Goal: Task Accomplishment & Management: Complete application form

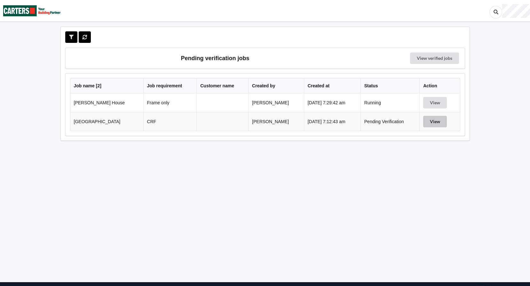
click at [428, 122] on button "View" at bounding box center [435, 122] width 24 height 12
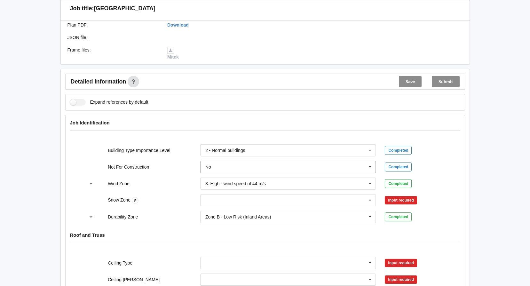
scroll to position [192, 0]
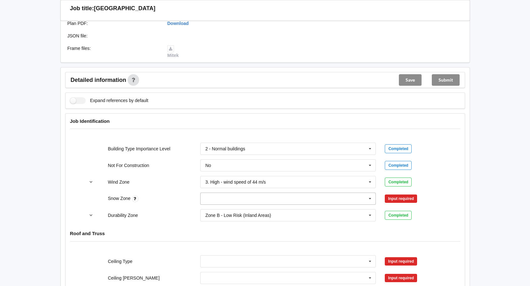
click at [371, 198] on icon at bounding box center [370, 199] width 10 height 12
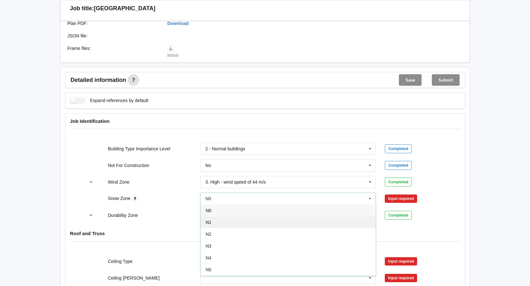
click at [215, 224] on div "N1" at bounding box center [287, 222] width 175 height 12
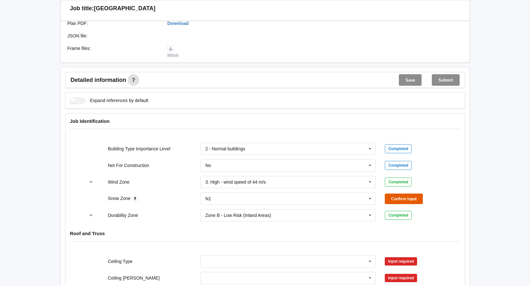
click at [403, 198] on button "Confirm input" at bounding box center [404, 198] width 38 height 11
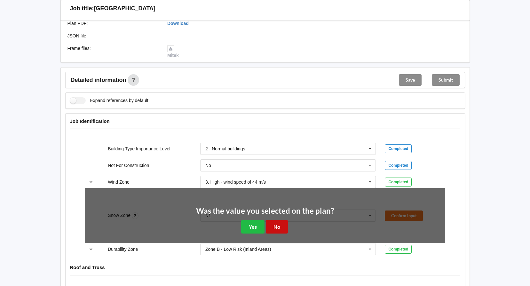
click at [274, 223] on button "No" at bounding box center [277, 226] width 22 height 13
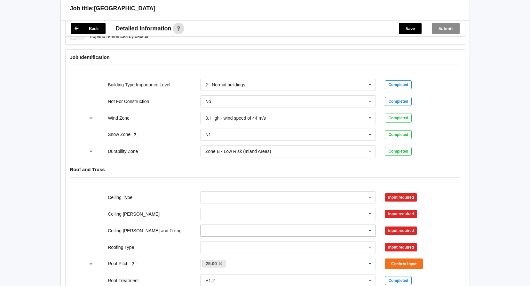
scroll to position [288, 0]
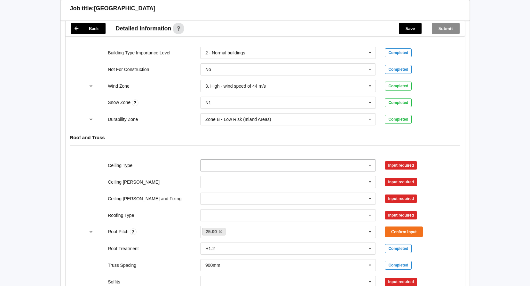
drag, startPoint x: 371, startPoint y: 164, endPoint x: 323, endPoint y: 170, distance: 47.7
click at [371, 164] on icon at bounding box center [370, 166] width 10 height 12
click at [226, 178] on span "10mm Gib" at bounding box center [216, 177] width 21 height 5
click at [368, 183] on icon at bounding box center [370, 182] width 10 height 12
click at [216, 207] on span "450mm" at bounding box center [213, 205] width 15 height 5
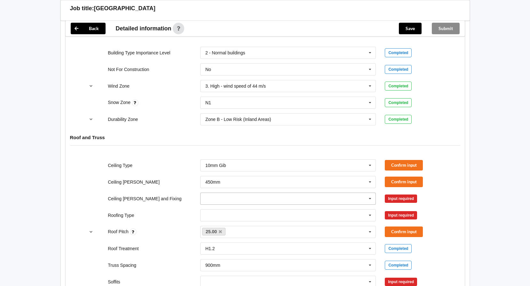
click at [368, 200] on icon at bounding box center [370, 199] width 10 height 12
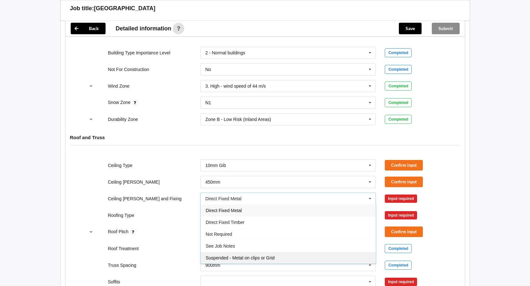
click at [240, 258] on span "Suspended - Metal on clips or Grid" at bounding box center [240, 257] width 69 height 5
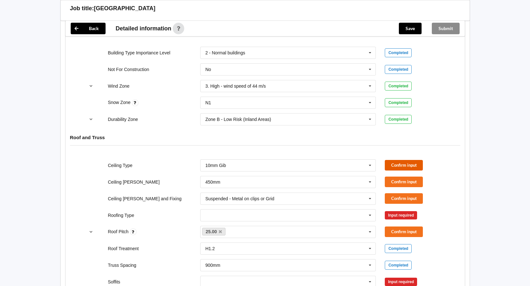
click at [403, 162] on button "Confirm input" at bounding box center [404, 165] width 38 height 11
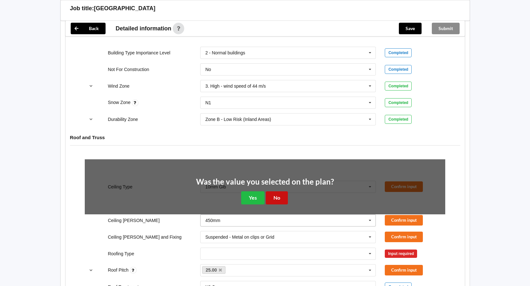
drag, startPoint x: 278, startPoint y: 195, endPoint x: 374, endPoint y: 184, distance: 96.6
click at [278, 195] on button "No" at bounding box center [277, 197] width 22 height 13
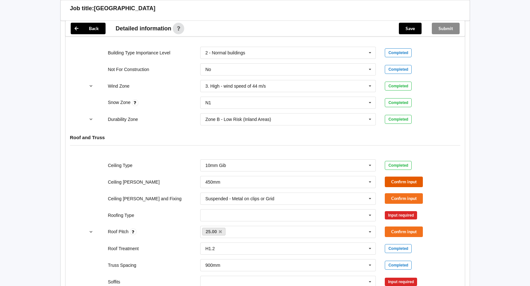
click at [408, 178] on button "Confirm input" at bounding box center [404, 182] width 38 height 11
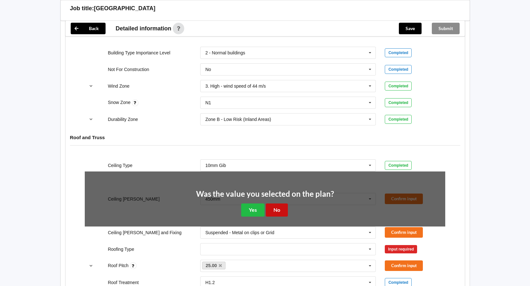
drag, startPoint x: 277, startPoint y: 207, endPoint x: 284, endPoint y: 206, distance: 7.4
click at [278, 207] on button "No" at bounding box center [277, 209] width 22 height 13
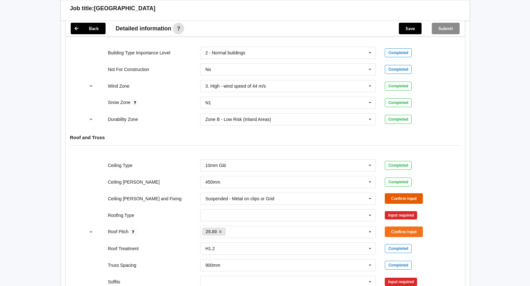
click at [399, 197] on button "Confirm input" at bounding box center [404, 198] width 38 height 11
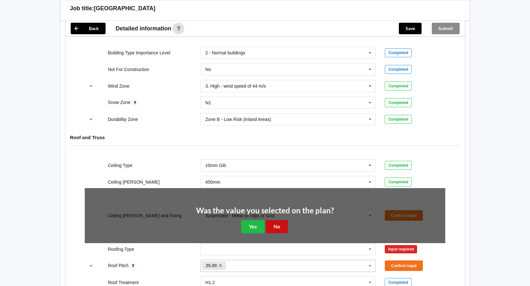
click at [277, 231] on button "No" at bounding box center [277, 226] width 22 height 13
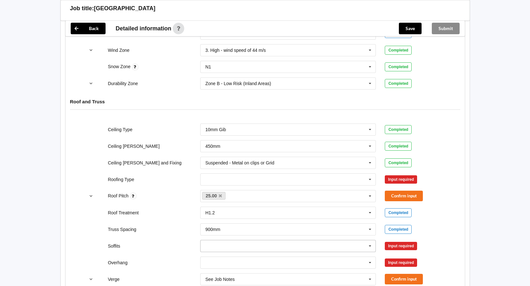
scroll to position [352, 0]
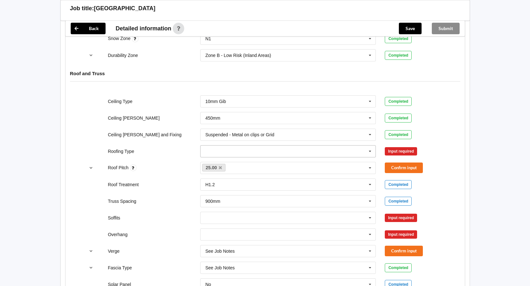
click at [369, 151] on icon at bounding box center [370, 151] width 10 height 12
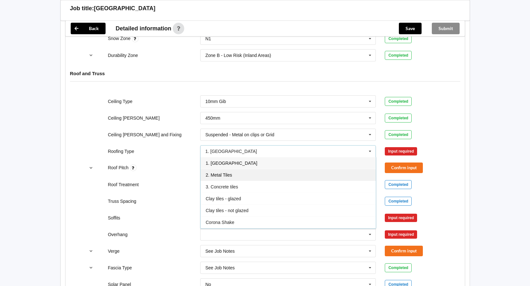
click at [222, 175] on span "2. Metal Tiles" at bounding box center [219, 174] width 26 height 5
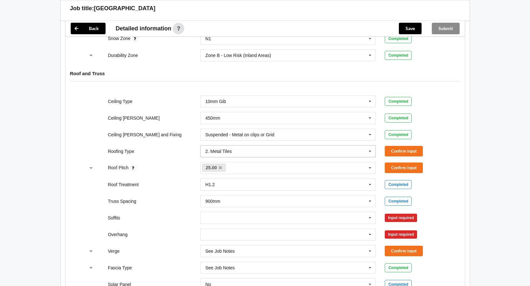
click at [369, 151] on icon at bounding box center [370, 151] width 10 height 12
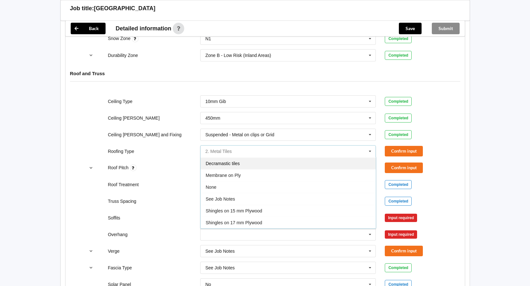
scroll to position [0, 0]
click at [228, 174] on span "2. Metal Tiles" at bounding box center [220, 174] width 28 height 5
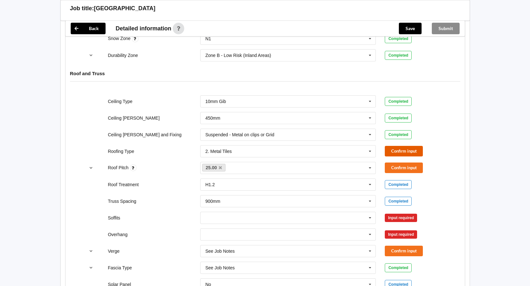
click at [395, 149] on button "Confirm input" at bounding box center [404, 151] width 38 height 11
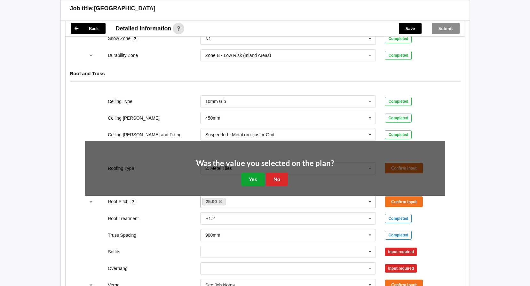
drag, startPoint x: 260, startPoint y: 179, endPoint x: 329, endPoint y: 170, distance: 69.3
click at [260, 178] on button "Yes" at bounding box center [252, 179] width 23 height 13
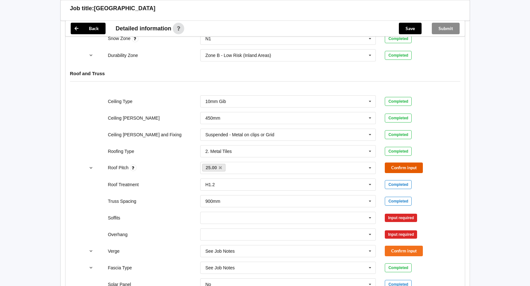
click at [393, 166] on button "Confirm input" at bounding box center [404, 167] width 38 height 11
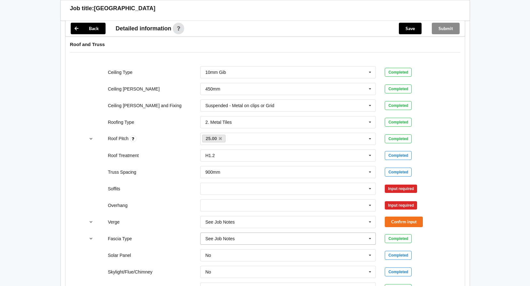
scroll to position [416, 0]
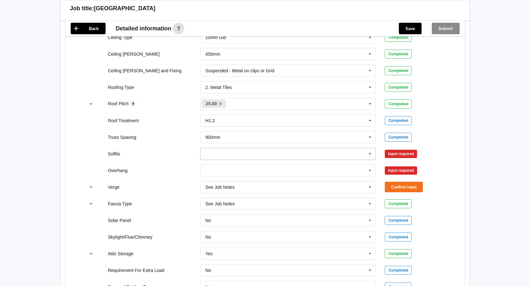
drag, startPoint x: 370, startPoint y: 153, endPoint x: 346, endPoint y: 158, distance: 24.5
click at [370, 153] on icon at bounding box center [370, 154] width 10 height 12
drag, startPoint x: 224, startPoint y: 166, endPoint x: 318, endPoint y: 163, distance: 94.1
click at [228, 166] on div "Boxed" at bounding box center [287, 166] width 175 height 12
click at [408, 153] on button "Confirm input" at bounding box center [404, 153] width 38 height 11
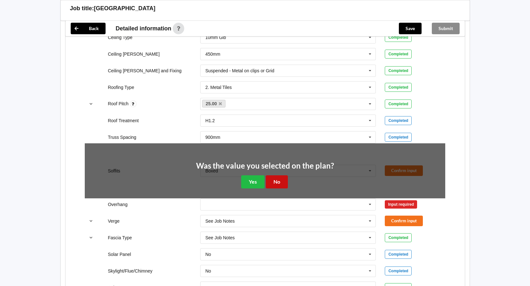
click at [273, 181] on button "No" at bounding box center [277, 181] width 22 height 13
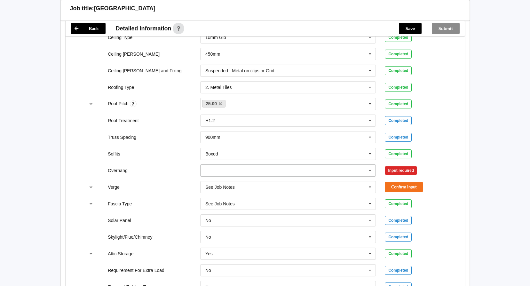
click at [372, 170] on icon at bounding box center [370, 171] width 10 height 12
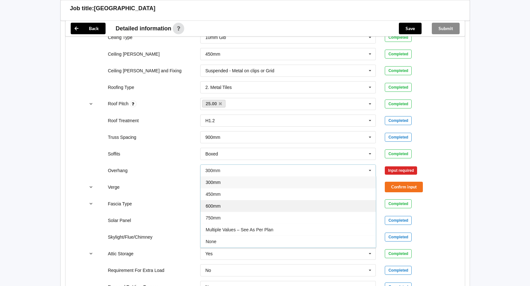
click at [212, 205] on span "600mm" at bounding box center [213, 205] width 15 height 5
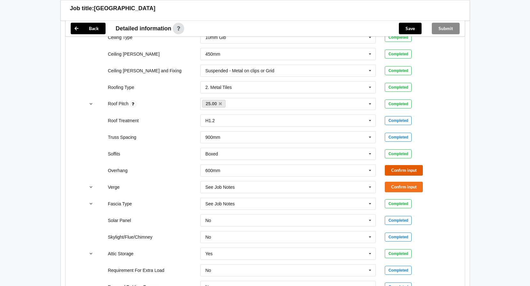
click at [392, 171] on button "Confirm input" at bounding box center [404, 170] width 38 height 11
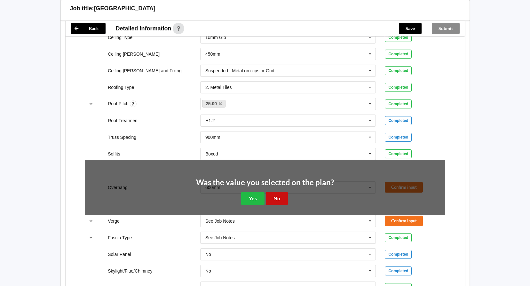
drag, startPoint x: 279, startPoint y: 200, endPoint x: 311, endPoint y: 196, distance: 31.3
click at [280, 200] on button "No" at bounding box center [277, 198] width 22 height 13
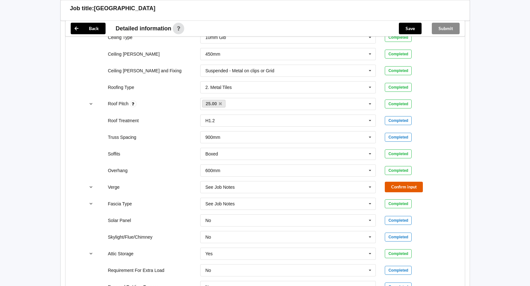
click at [390, 188] on button "Confirm input" at bounding box center [404, 187] width 38 height 11
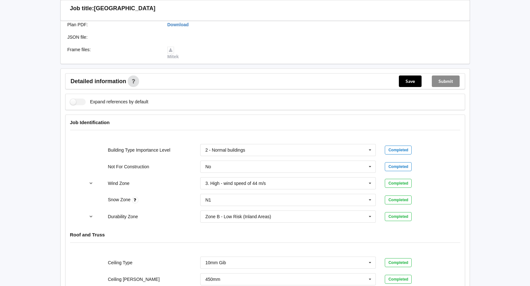
scroll to position [190, 0]
click at [412, 79] on button "Save" at bounding box center [410, 82] width 23 height 12
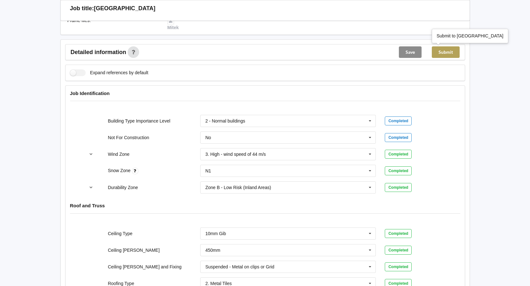
click at [444, 48] on button "Submit" at bounding box center [446, 52] width 28 height 12
